Goal: Navigation & Orientation: Find specific page/section

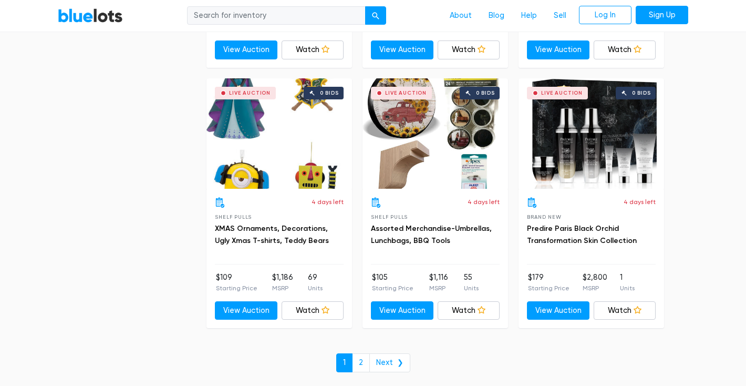
scroll to position [4561, 0]
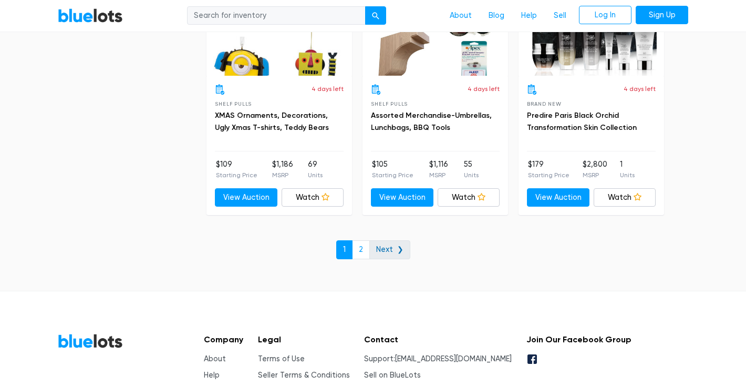
click at [393, 244] on link "Next ❯" at bounding box center [389, 249] width 41 height 19
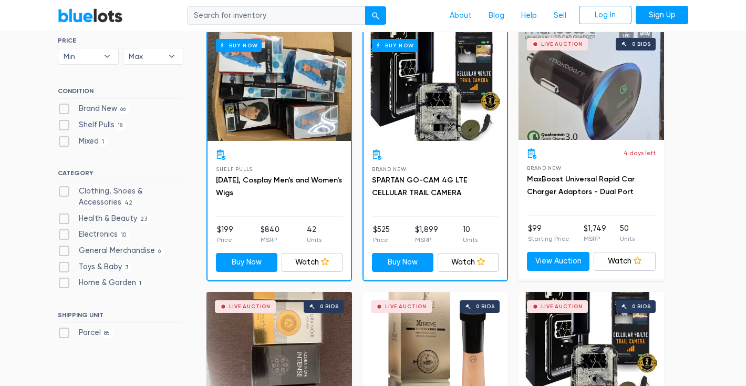
scroll to position [80, 0]
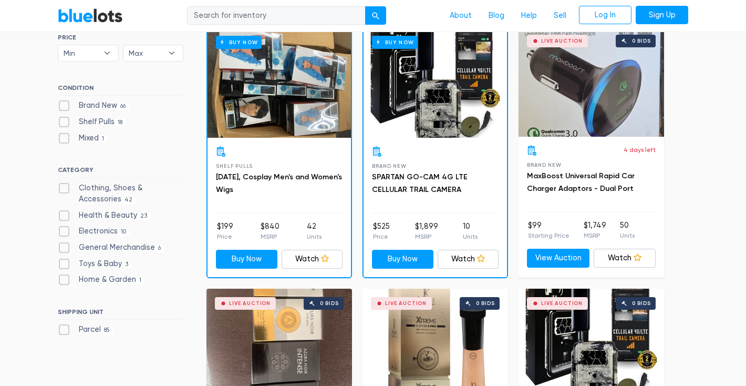
click at [66, 328] on label "Parcel 85" at bounding box center [86, 330] width 56 height 12
click at [65, 328] on input "Parcel 85" at bounding box center [61, 327] width 7 height 7
checkbox input "true"
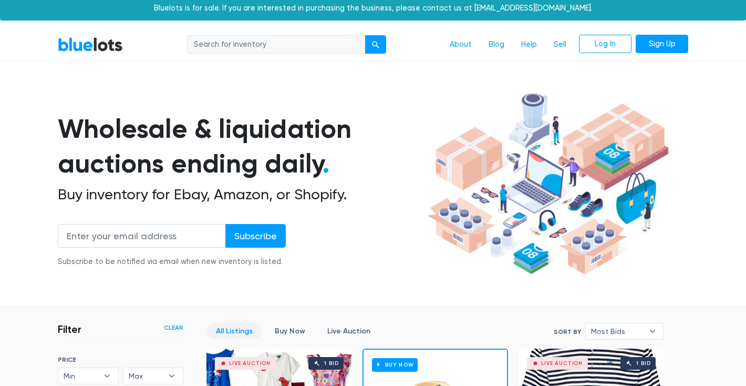
scroll to position [6, 0]
